Goal: Information Seeking & Learning: Learn about a topic

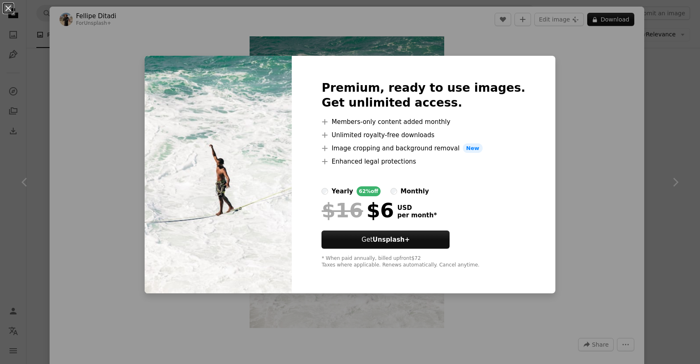
scroll to position [394, 0]
click at [557, 170] on div "An X shape Premium, ready to use images. Get unlimited access. A plus sign Memb…" at bounding box center [350, 182] width 700 height 364
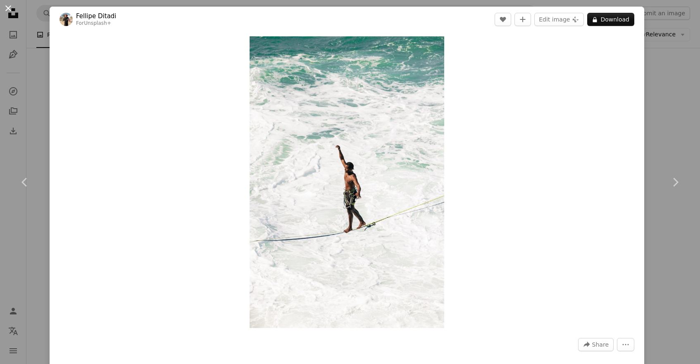
click at [7, 6] on button "An X shape" at bounding box center [8, 8] width 10 height 10
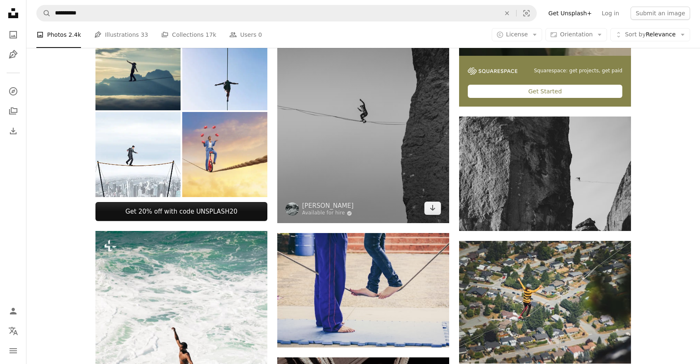
scroll to position [230, 0]
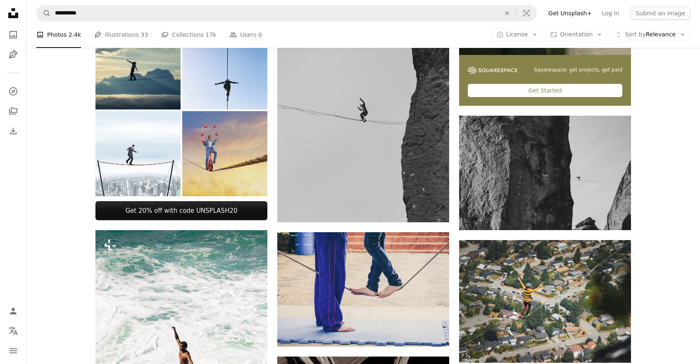
click at [244, 175] on img at bounding box center [224, 153] width 85 height 85
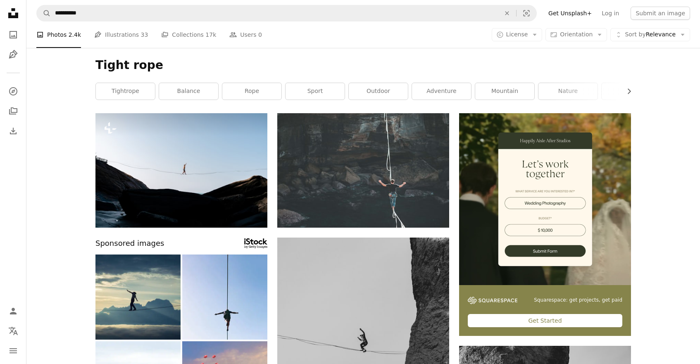
scroll to position [0, 0]
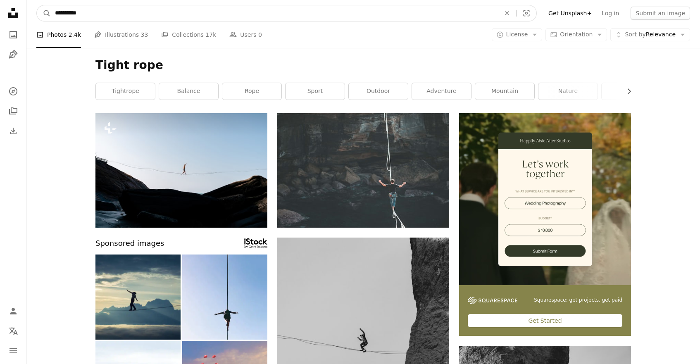
click at [55, 14] on input "**********" at bounding box center [274, 13] width 447 height 16
type input "**********"
click at [44, 13] on button "A magnifying glass" at bounding box center [44, 13] width 14 height 16
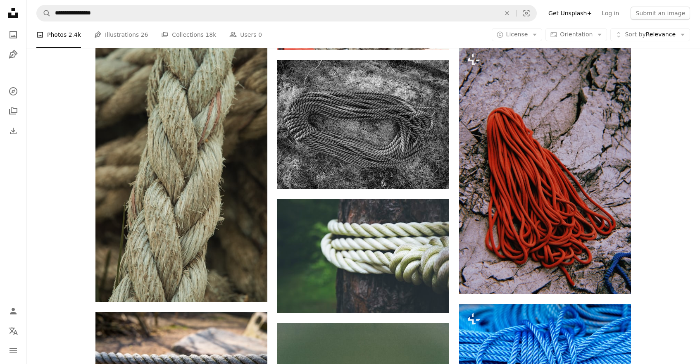
scroll to position [520, 0]
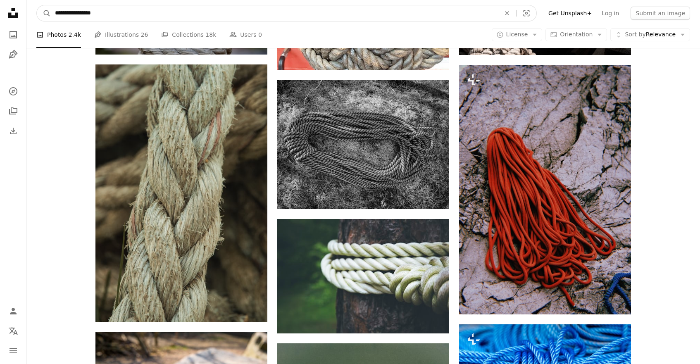
click at [87, 14] on input "**********" at bounding box center [274, 13] width 447 height 16
type input "**********"
click at [44, 13] on button "A magnifying glass" at bounding box center [44, 13] width 14 height 16
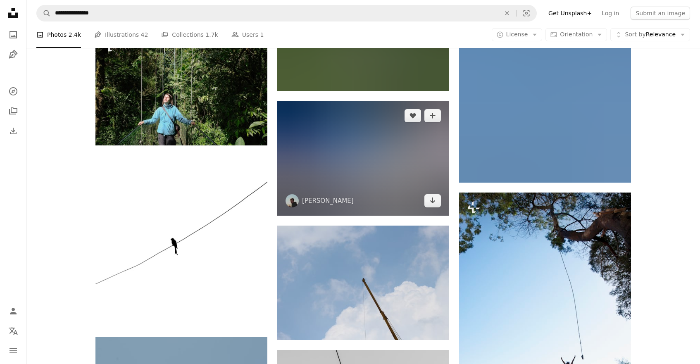
scroll to position [690, 0]
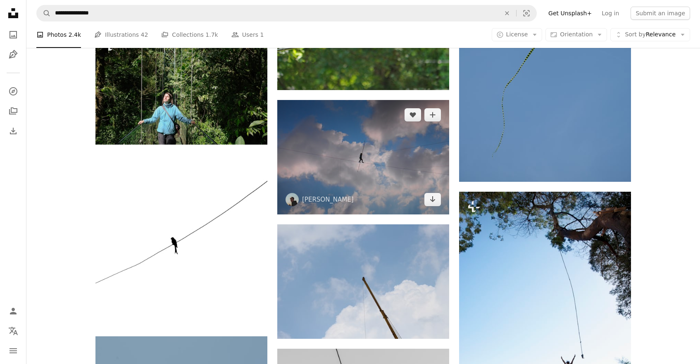
click at [386, 153] on img at bounding box center [363, 157] width 172 height 114
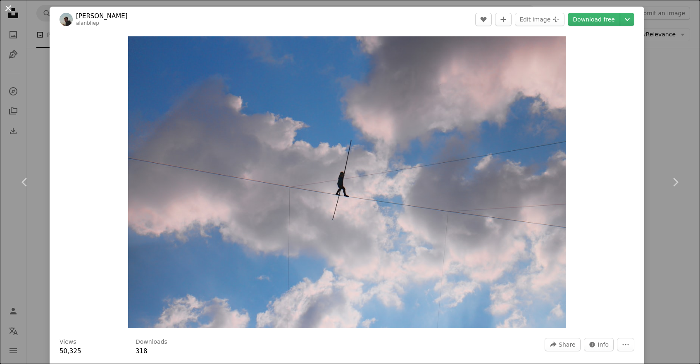
click at [8, 7] on button "An X shape" at bounding box center [8, 8] width 10 height 10
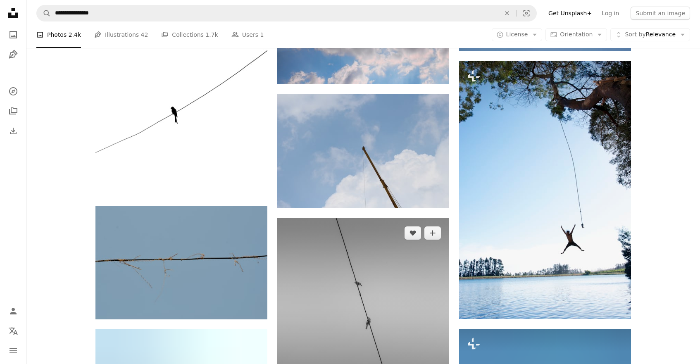
scroll to position [819, 0]
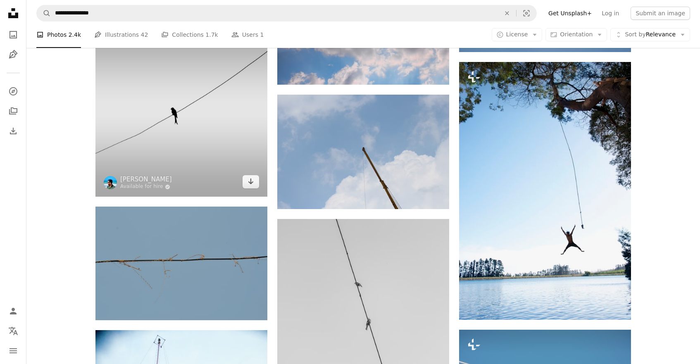
click at [213, 131] on img at bounding box center [181, 111] width 172 height 172
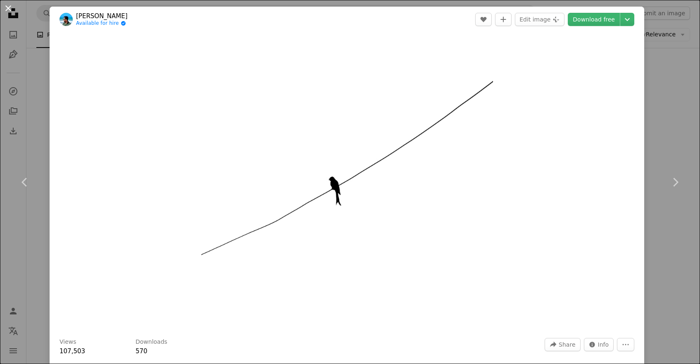
click at [9, 10] on button "An X shape" at bounding box center [8, 8] width 10 height 10
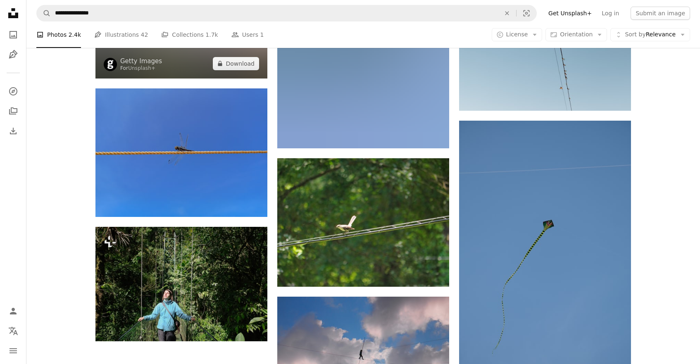
scroll to position [493, 0]
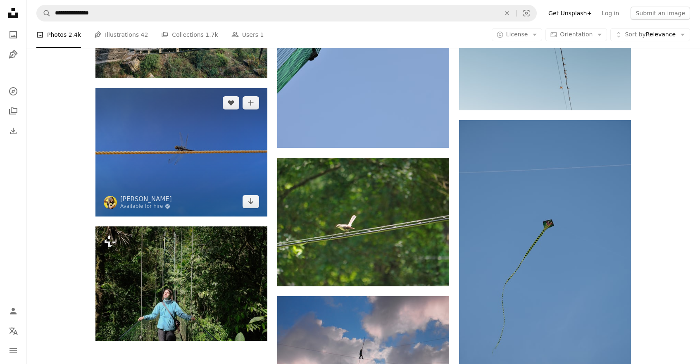
click at [179, 151] on img at bounding box center [181, 152] width 172 height 129
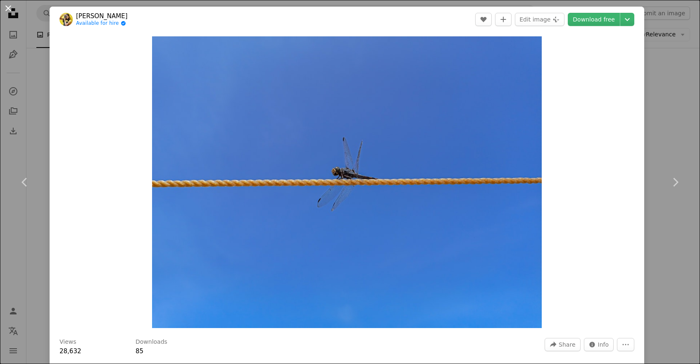
click at [9, 6] on button "An X shape" at bounding box center [8, 8] width 10 height 10
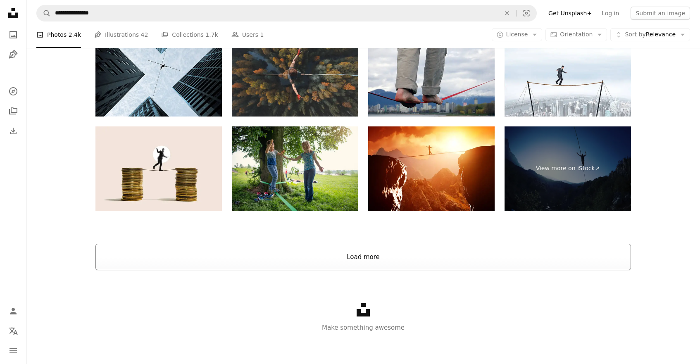
click at [352, 262] on button "Load more" at bounding box center [363, 257] width 536 height 26
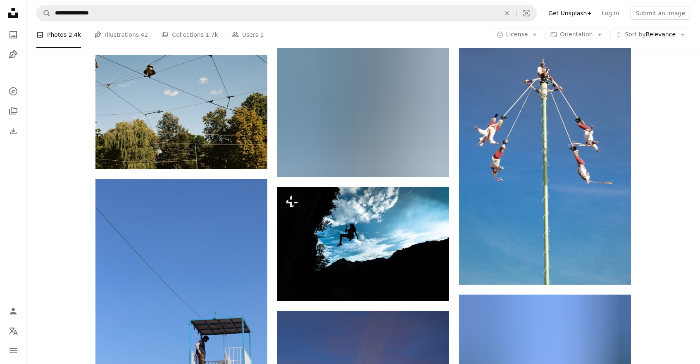
scroll to position [5575, 0]
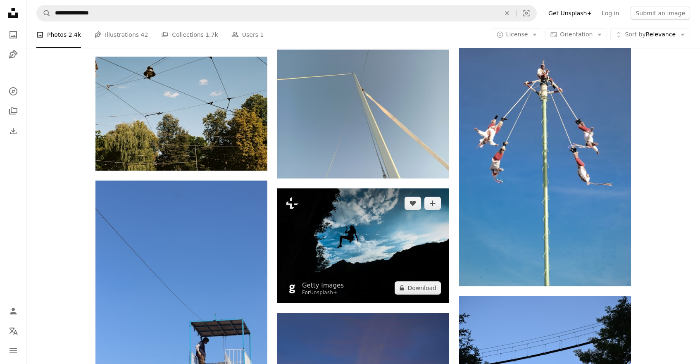
click at [354, 234] on img at bounding box center [363, 245] width 172 height 114
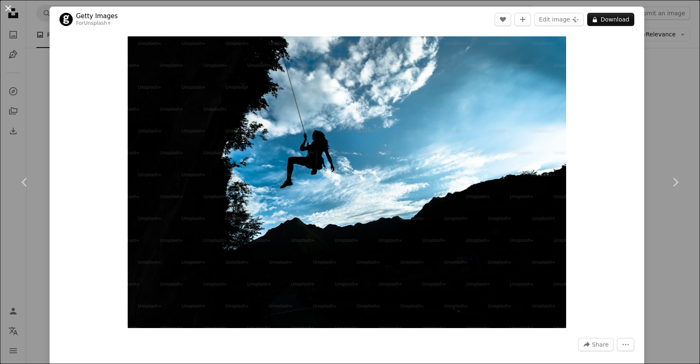
click at [8, 9] on button "An X shape" at bounding box center [8, 8] width 10 height 10
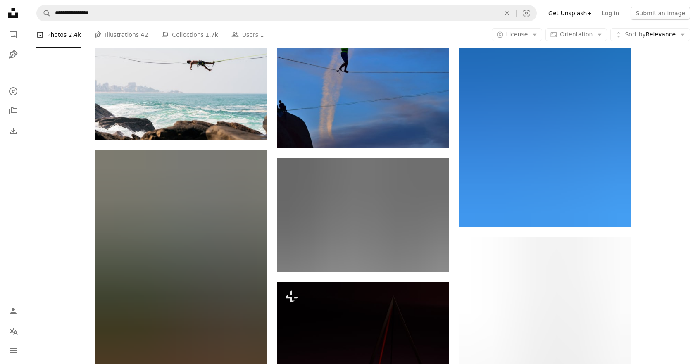
scroll to position [5943, 0]
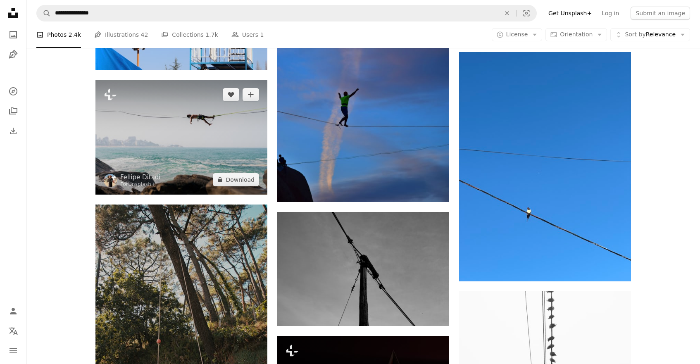
click at [197, 111] on img at bounding box center [181, 137] width 172 height 114
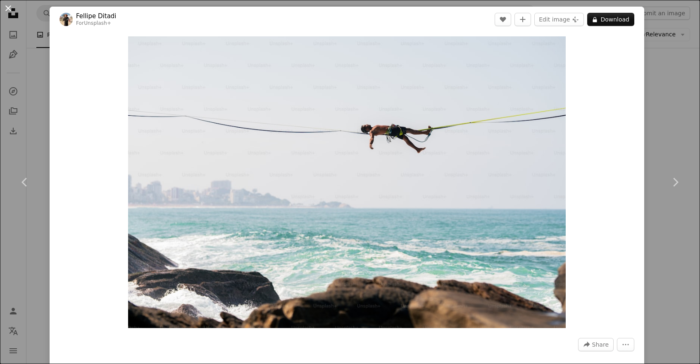
click at [7, 8] on button "An X shape" at bounding box center [8, 8] width 10 height 10
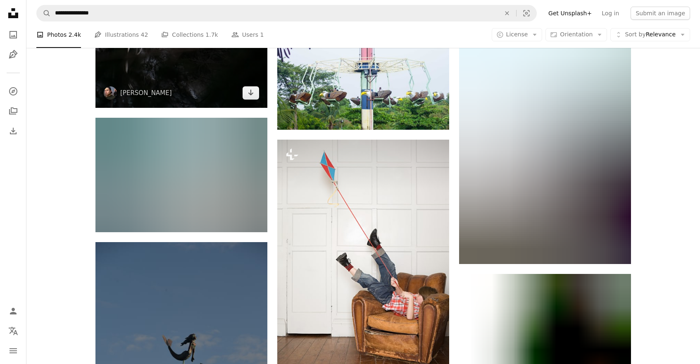
scroll to position [17075, 0]
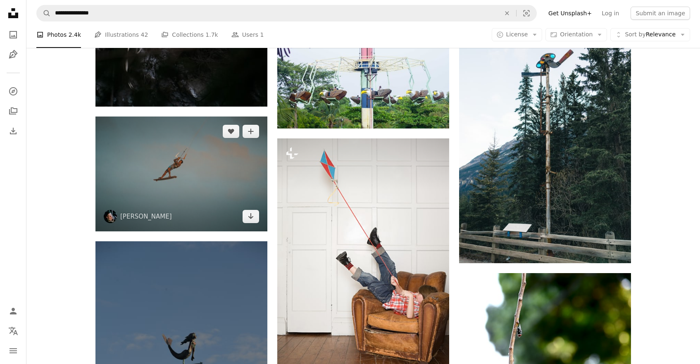
click at [192, 169] on img at bounding box center [181, 174] width 172 height 115
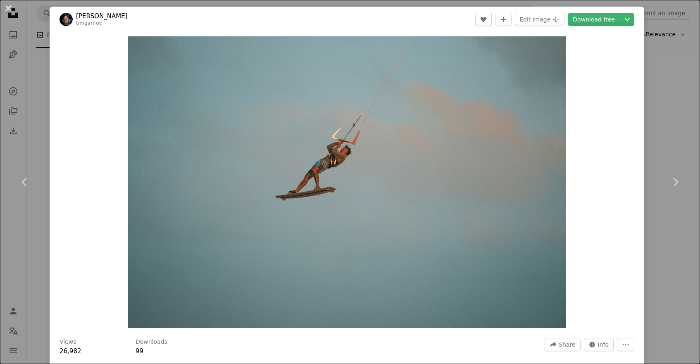
click at [8, 9] on button "An X shape" at bounding box center [8, 8] width 10 height 10
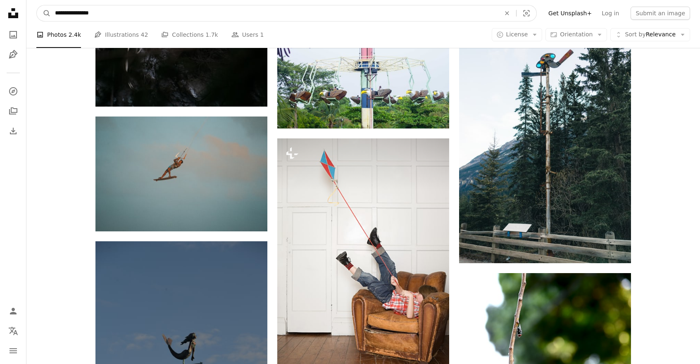
drag, startPoint x: 55, startPoint y: 14, endPoint x: 129, endPoint y: 12, distance: 74.0
click at [129, 12] on input "**********" at bounding box center [274, 13] width 447 height 16
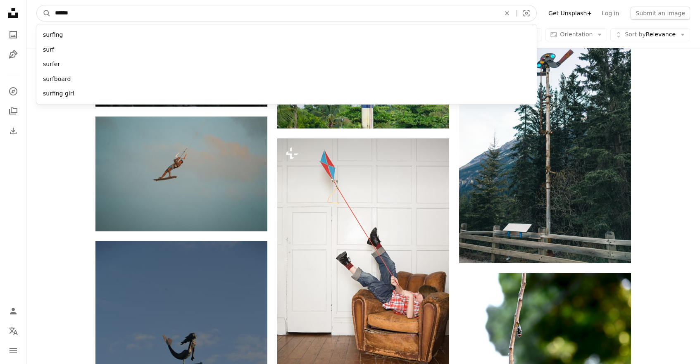
type input "*******"
click at [44, 13] on button "A magnifying glass" at bounding box center [44, 13] width 14 height 16
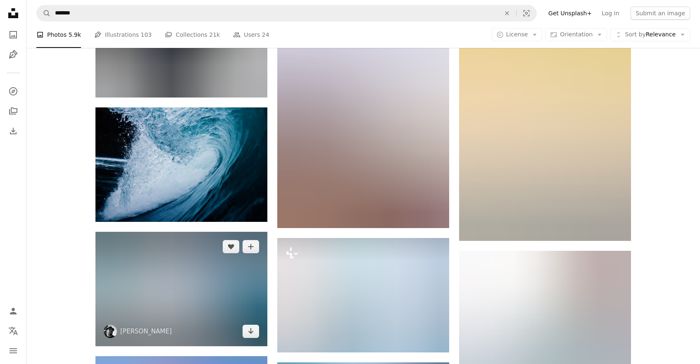
scroll to position [14552, 0]
